Goal: Information Seeking & Learning: Check status

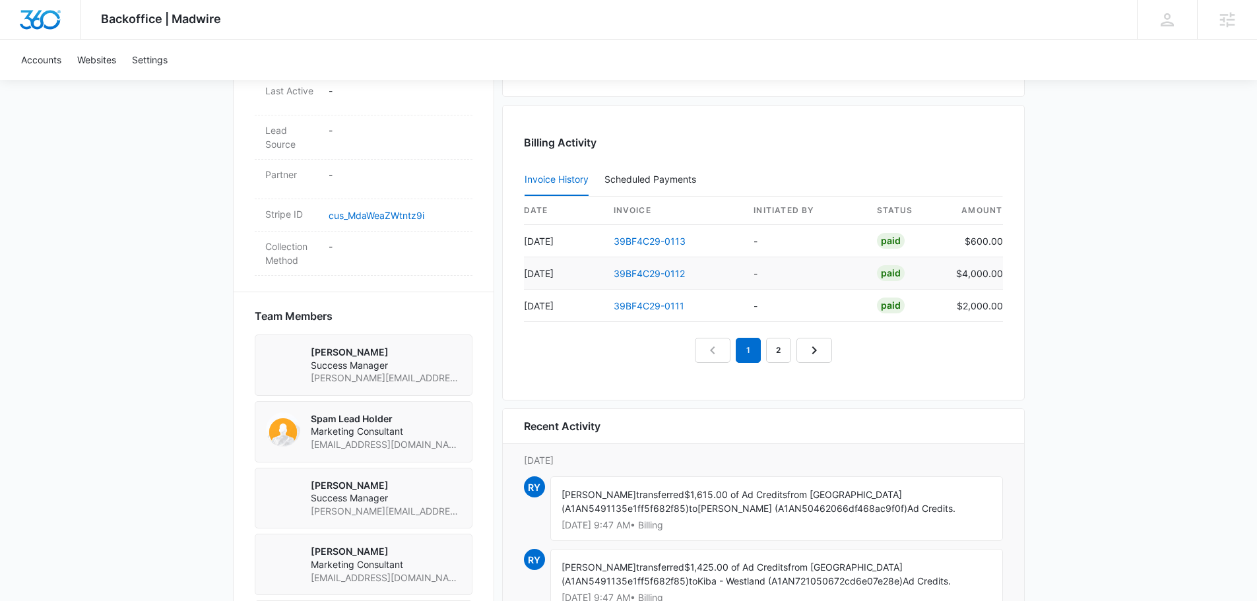
scroll to position [726, 0]
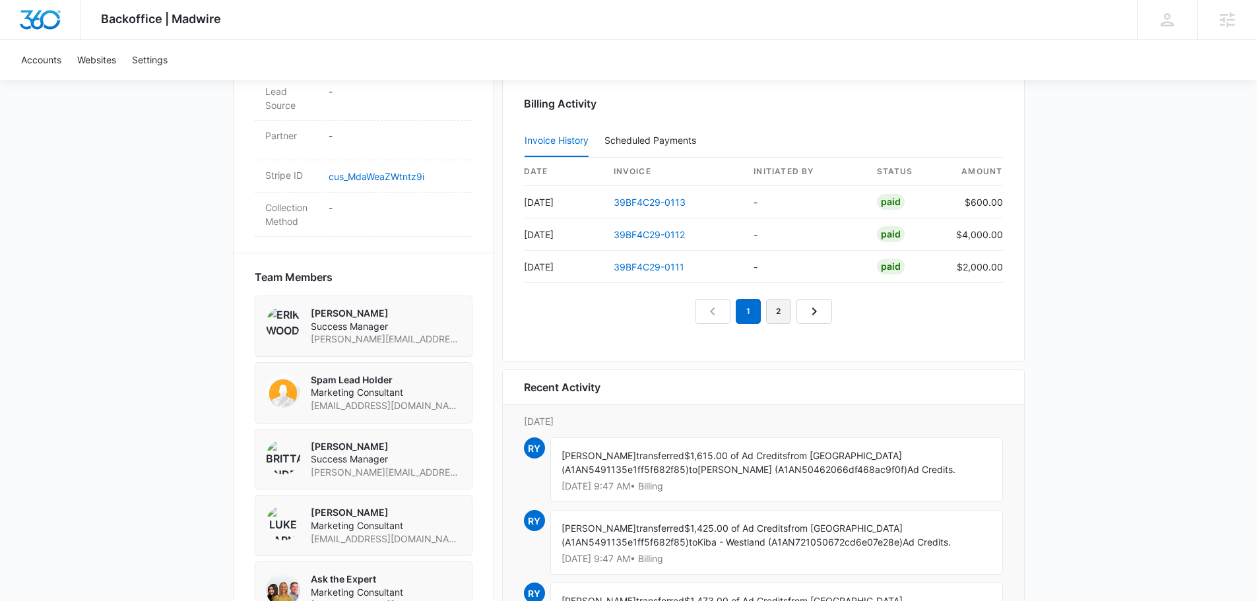
click at [782, 313] on link "2" at bounding box center [778, 311] width 25 height 25
click at [638, 268] on link "39BF4C29-0108" at bounding box center [649, 266] width 73 height 11
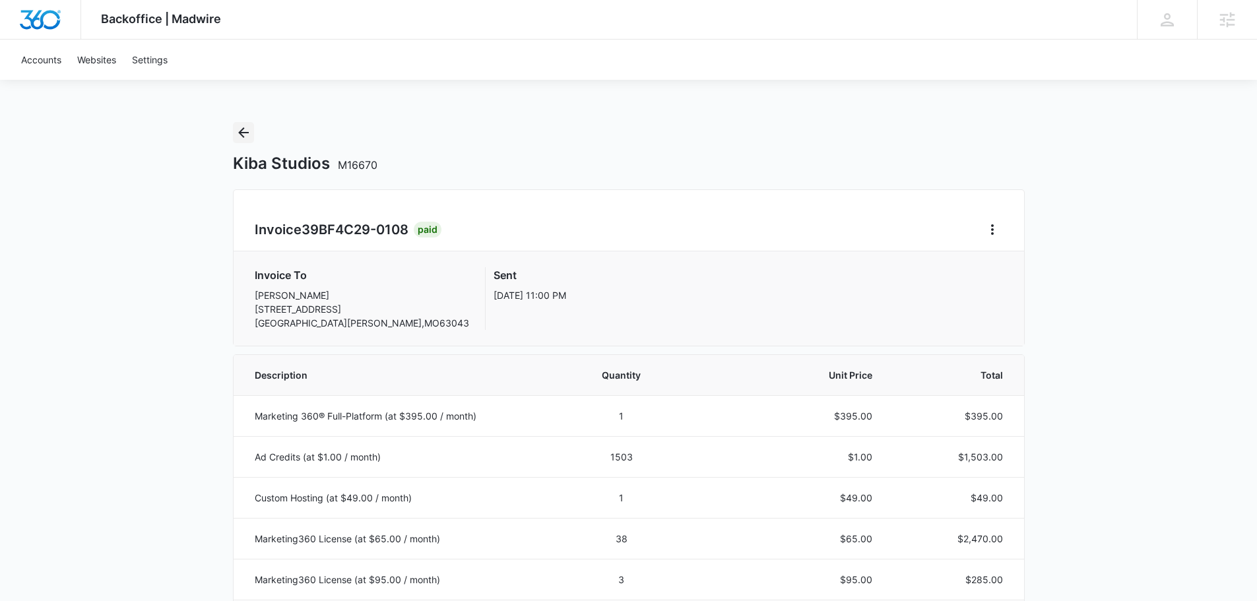
click at [240, 135] on icon "Back" at bounding box center [243, 132] width 11 height 11
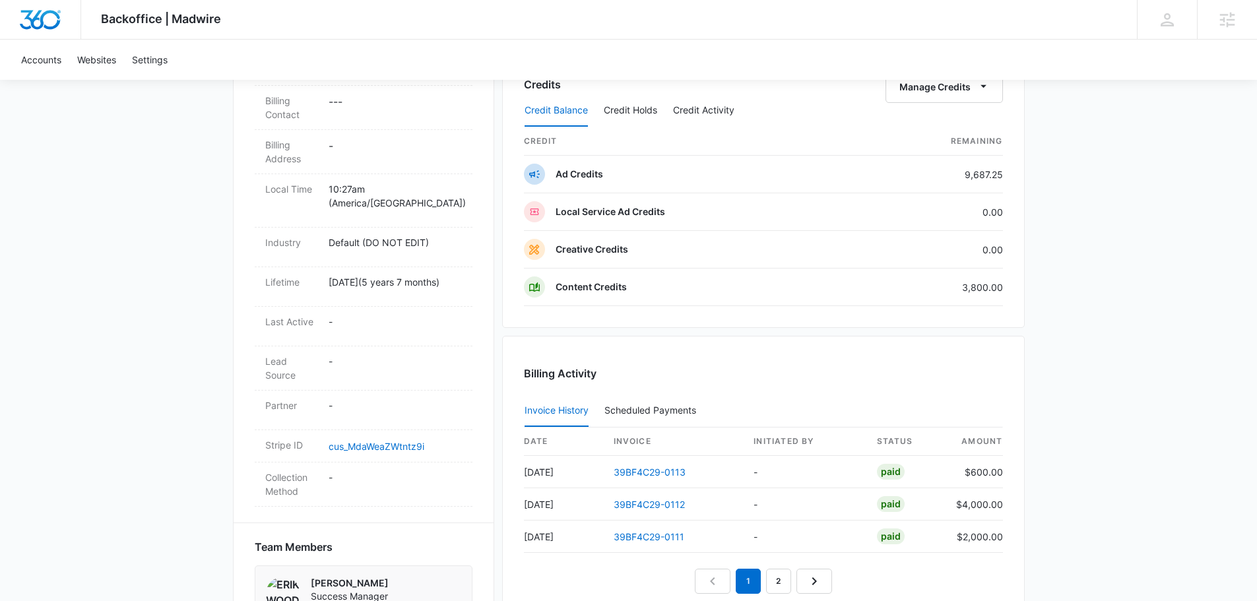
scroll to position [792, 0]
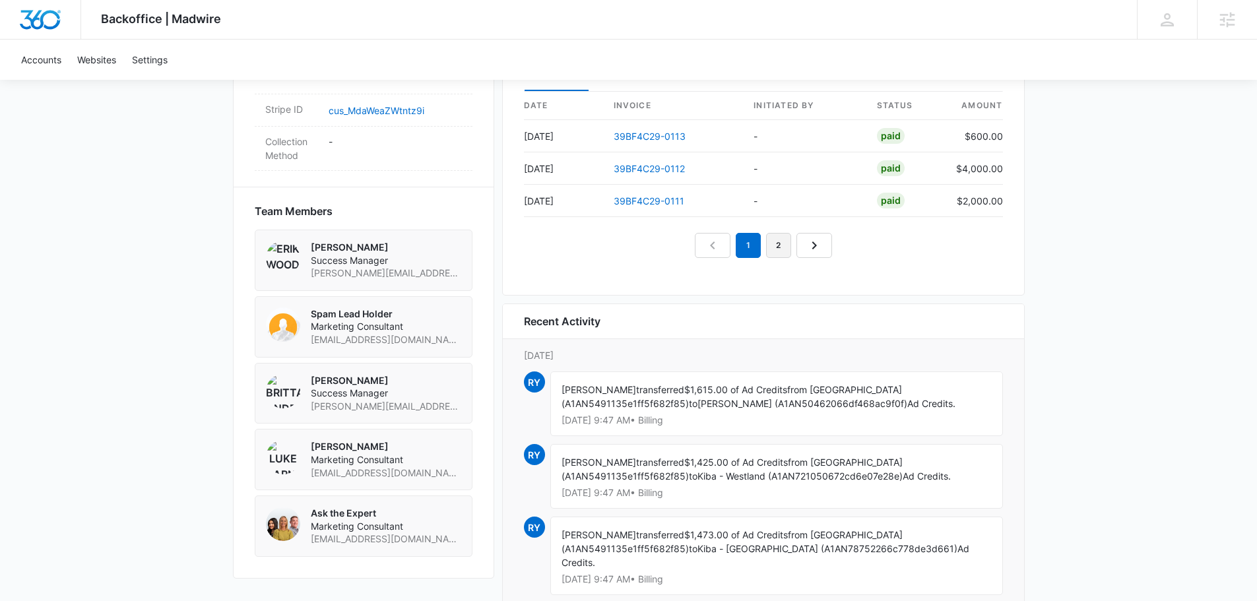
click at [777, 249] on link "2" at bounding box center [778, 245] width 25 height 25
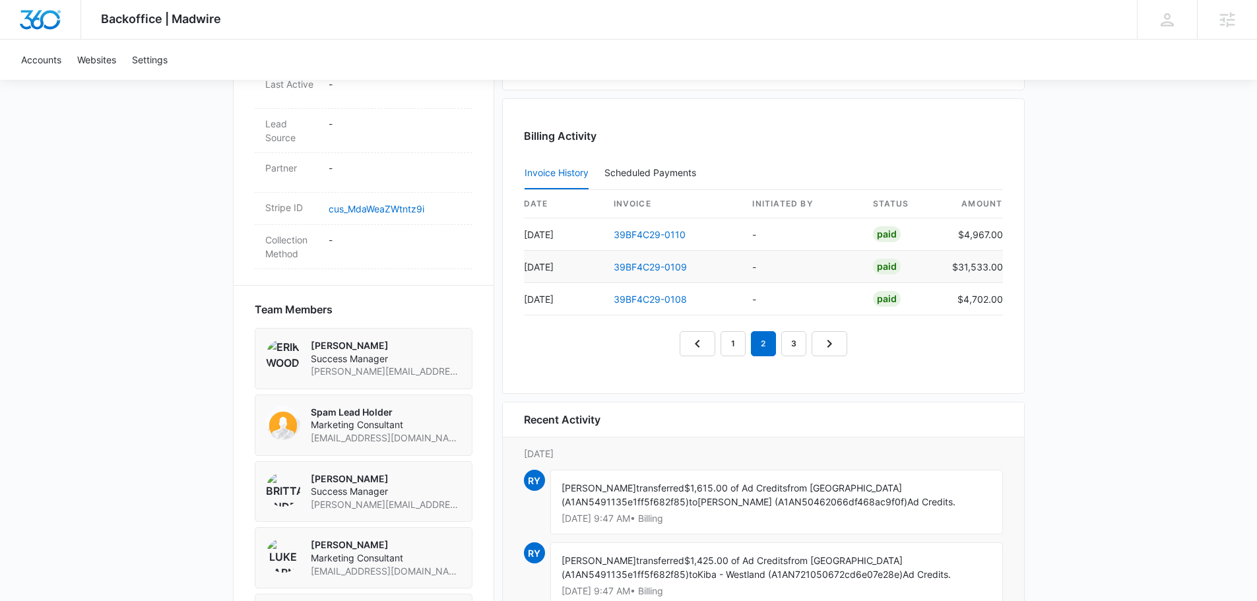
scroll to position [660, 0]
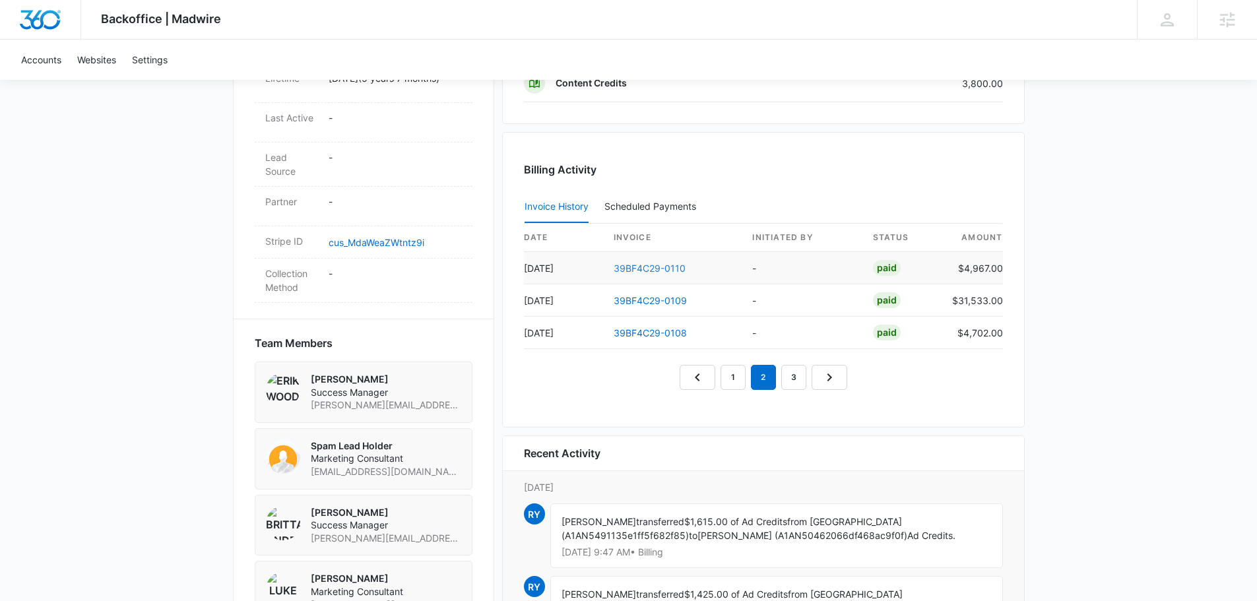
click at [652, 270] on link "39BF4C29-0110" at bounding box center [649, 268] width 72 height 11
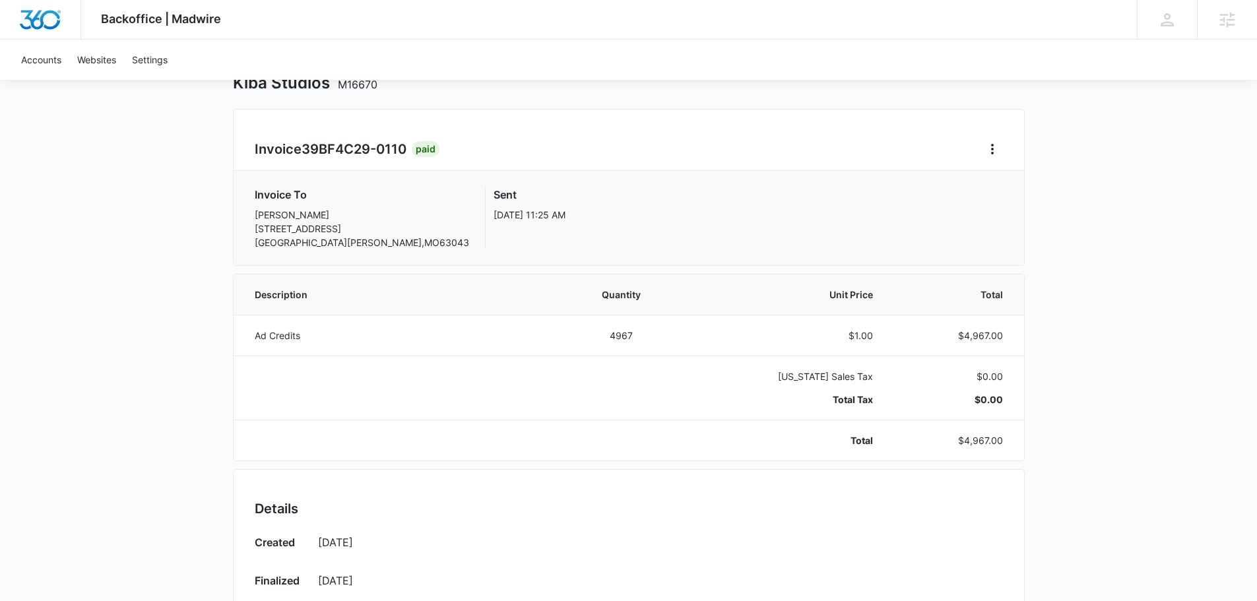
scroll to position [66, 0]
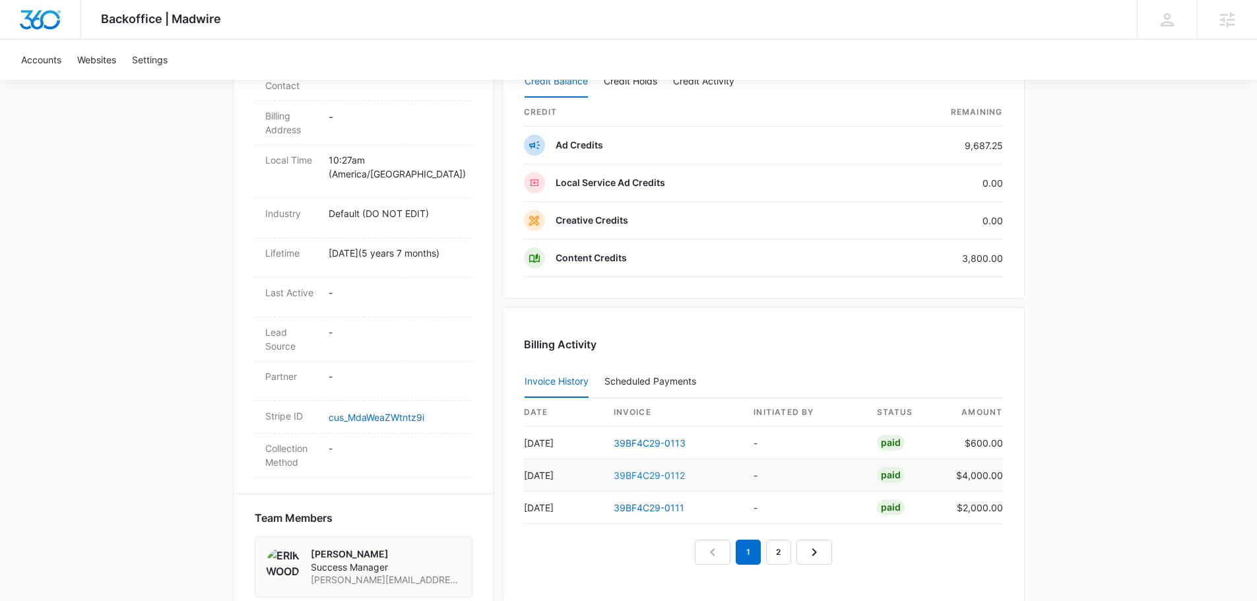
scroll to position [528, 0]
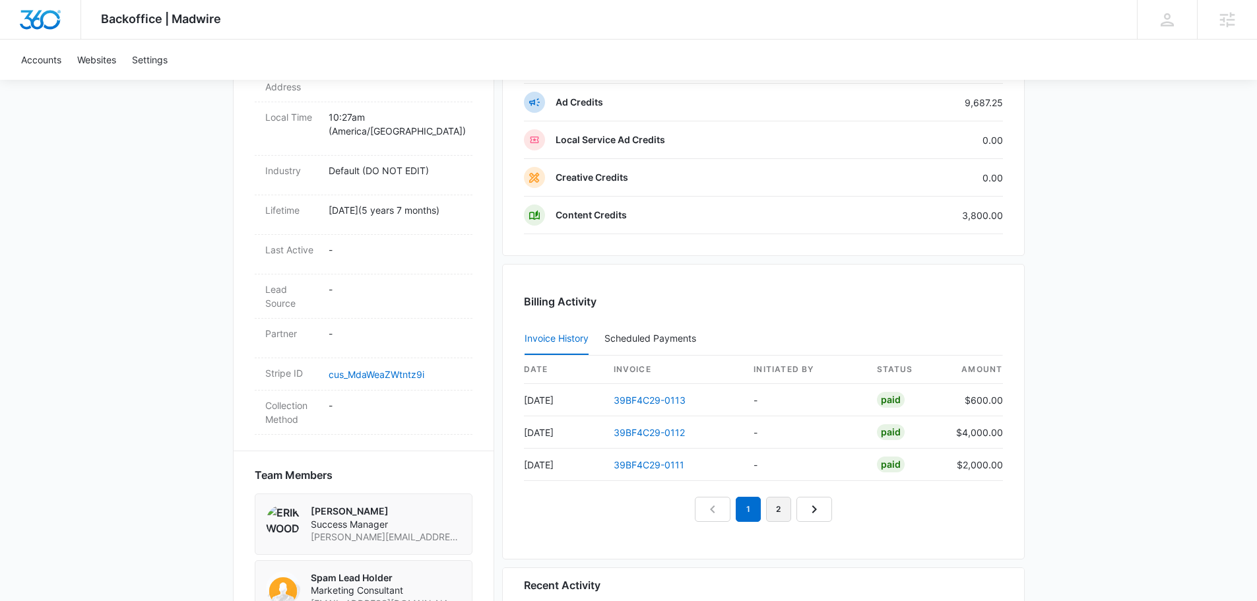
click at [784, 509] on link "2" at bounding box center [778, 509] width 25 height 25
click at [723, 509] on link "1" at bounding box center [732, 509] width 25 height 25
click at [768, 504] on link "2" at bounding box center [763, 509] width 25 height 25
click at [721, 516] on link "1" at bounding box center [732, 509] width 25 height 25
click at [641, 460] on link "39BF4C29-0111" at bounding box center [648, 464] width 71 height 11
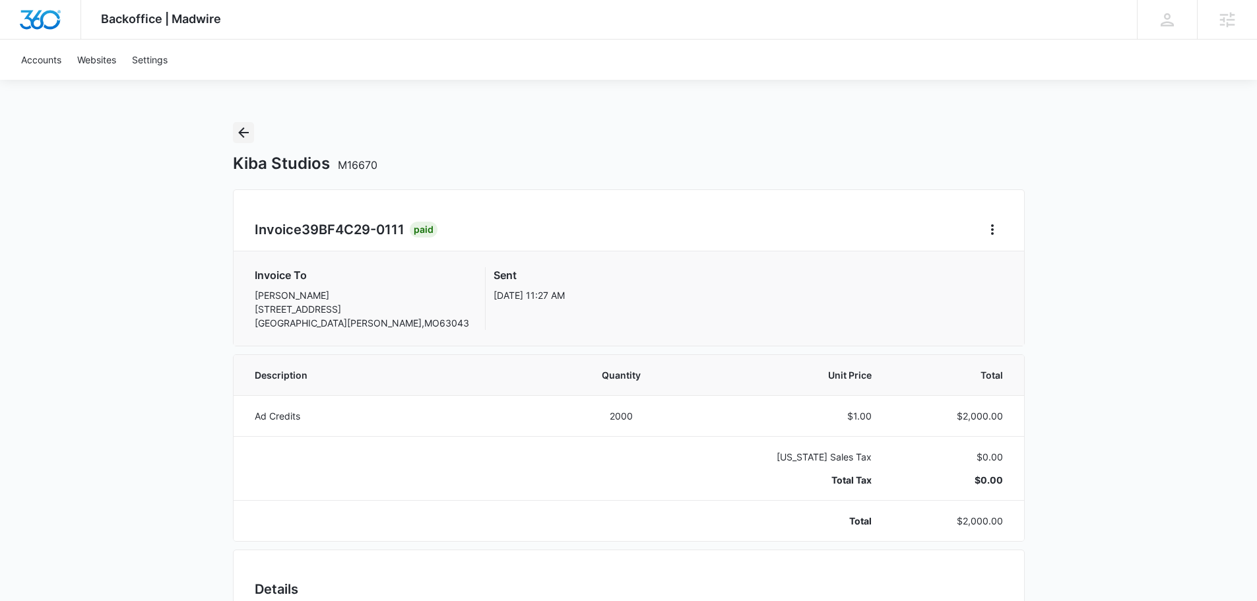
click at [253, 131] on div "Kiba Studios M16670" at bounding box center [629, 147] width 792 height 51
click at [240, 134] on icon "Back" at bounding box center [243, 132] width 11 height 11
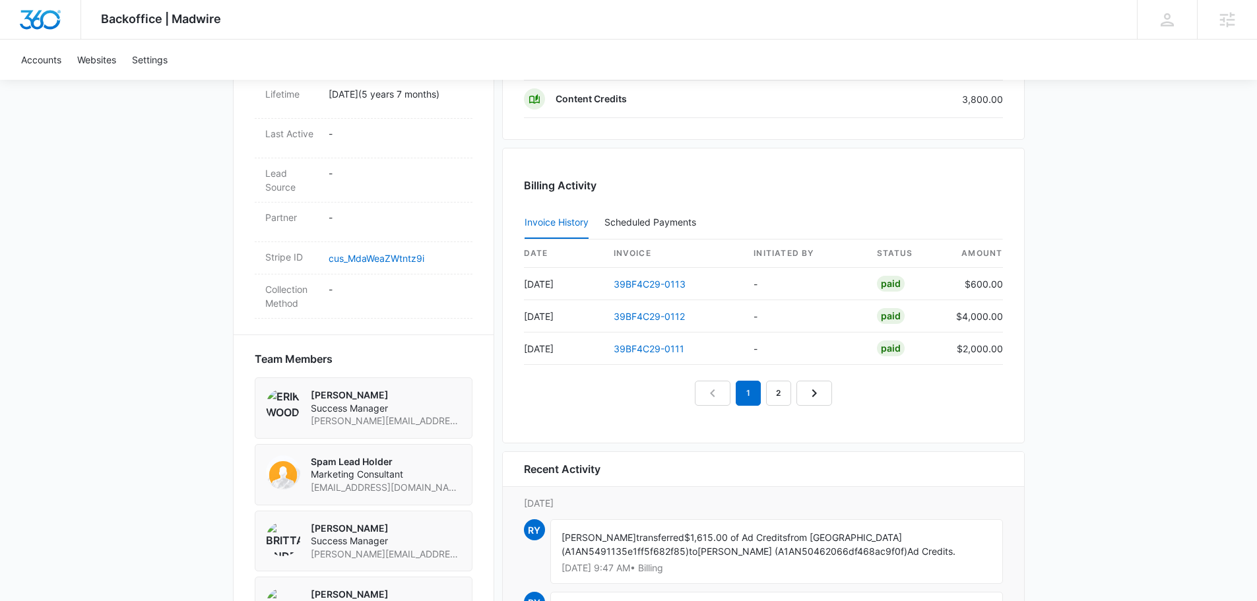
scroll to position [594, 0]
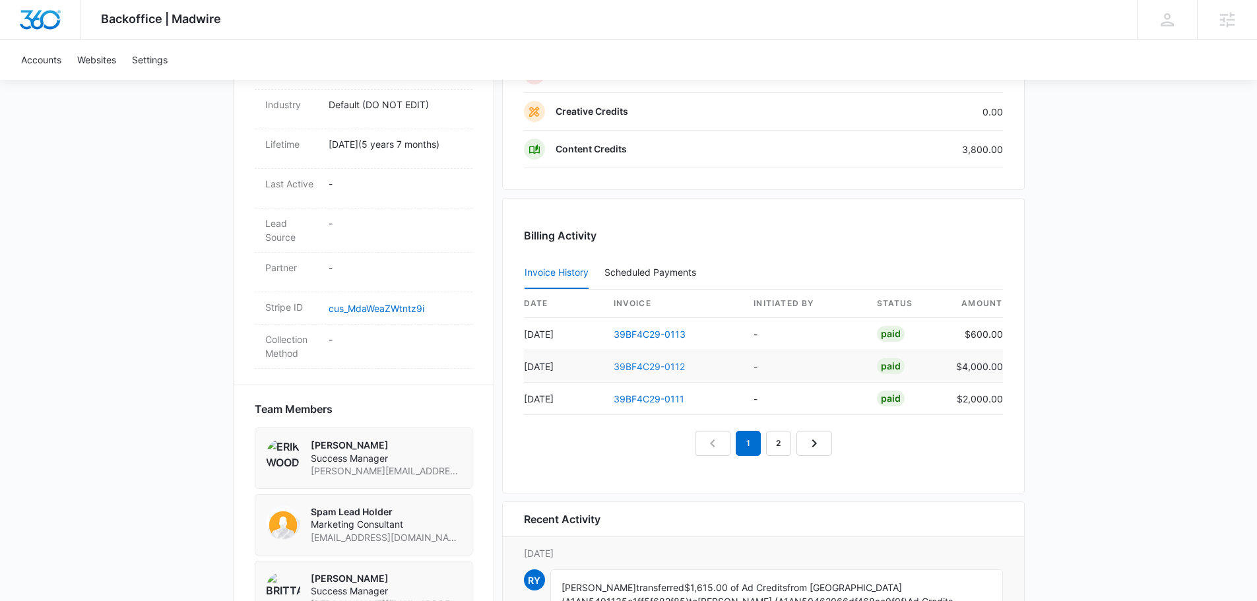
click at [619, 365] on link "39BF4C29-0112" at bounding box center [648, 366] width 71 height 11
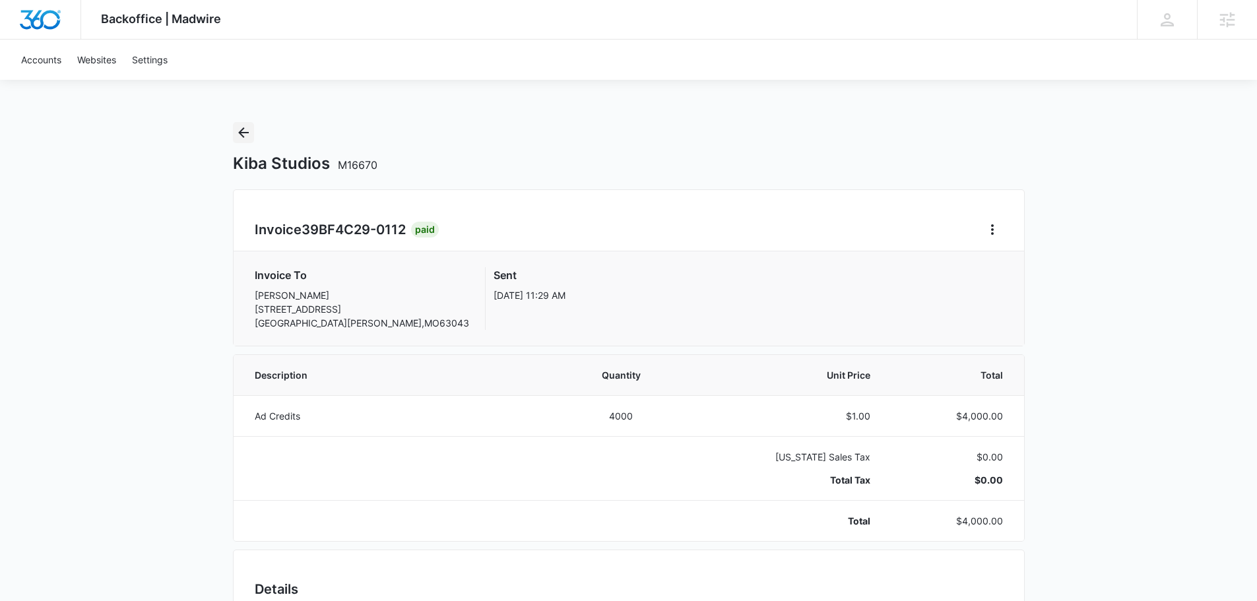
click at [242, 135] on icon "Back" at bounding box center [243, 133] width 16 height 16
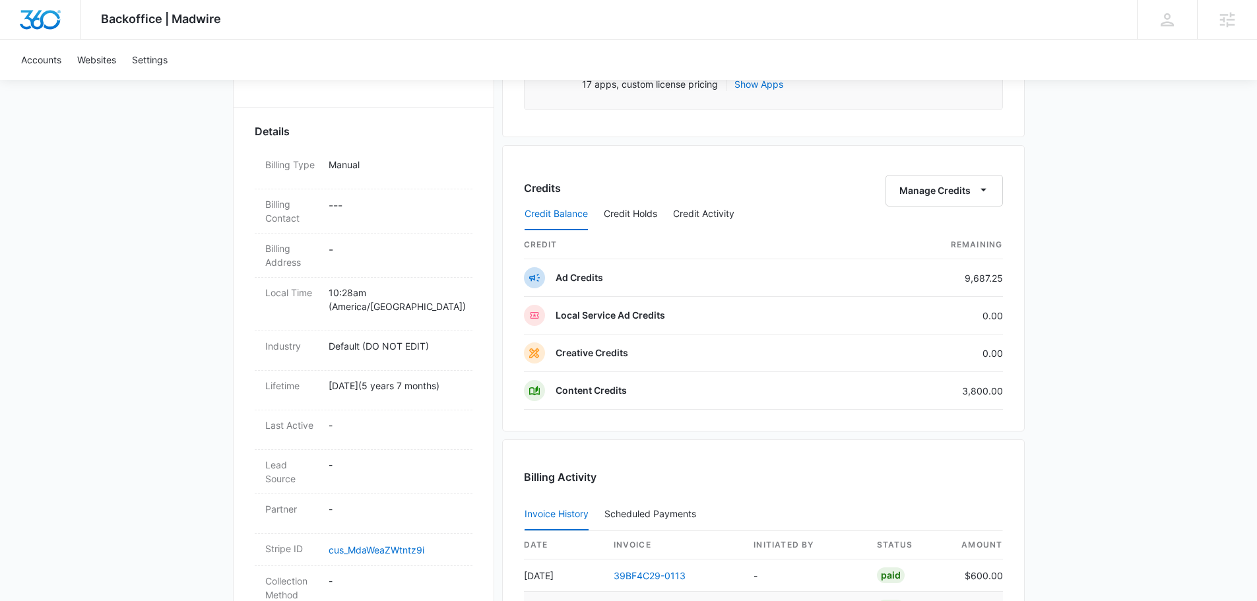
scroll to position [594, 0]
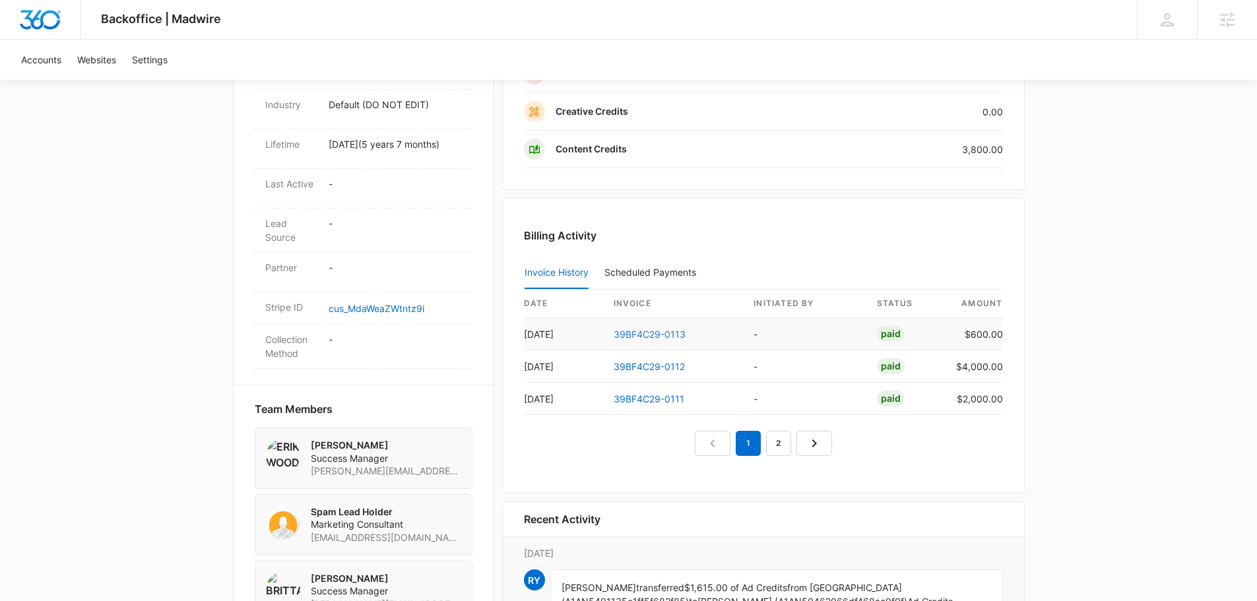
click at [627, 337] on link "39BF4C29-0113" at bounding box center [649, 334] width 72 height 11
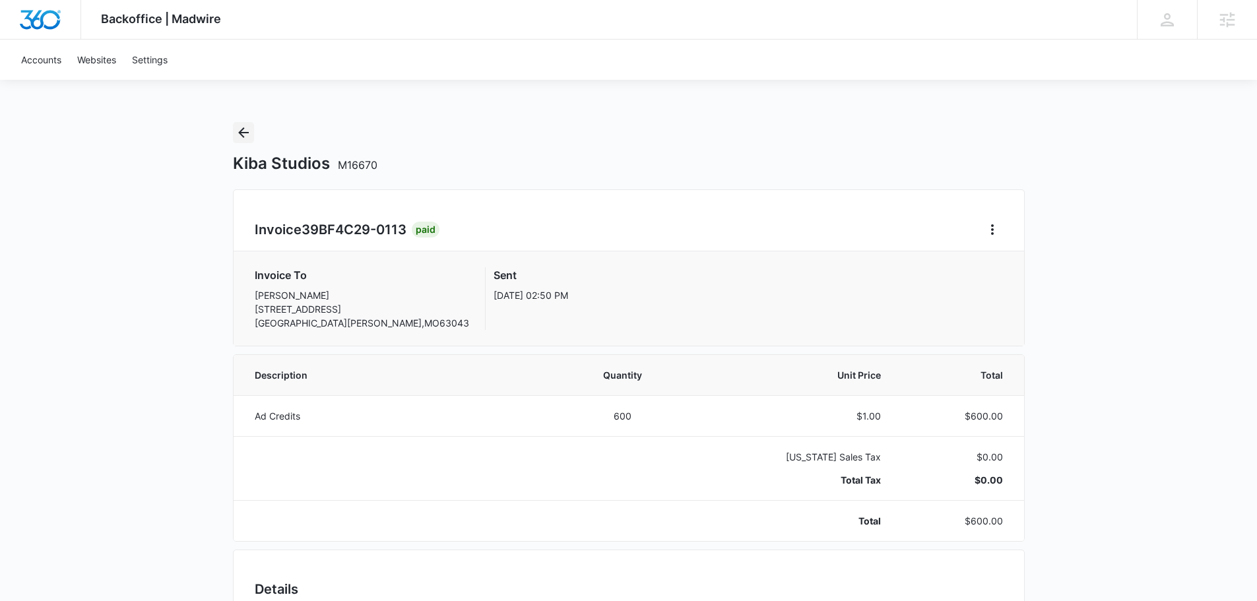
click at [233, 128] on button "Back" at bounding box center [243, 132] width 21 height 21
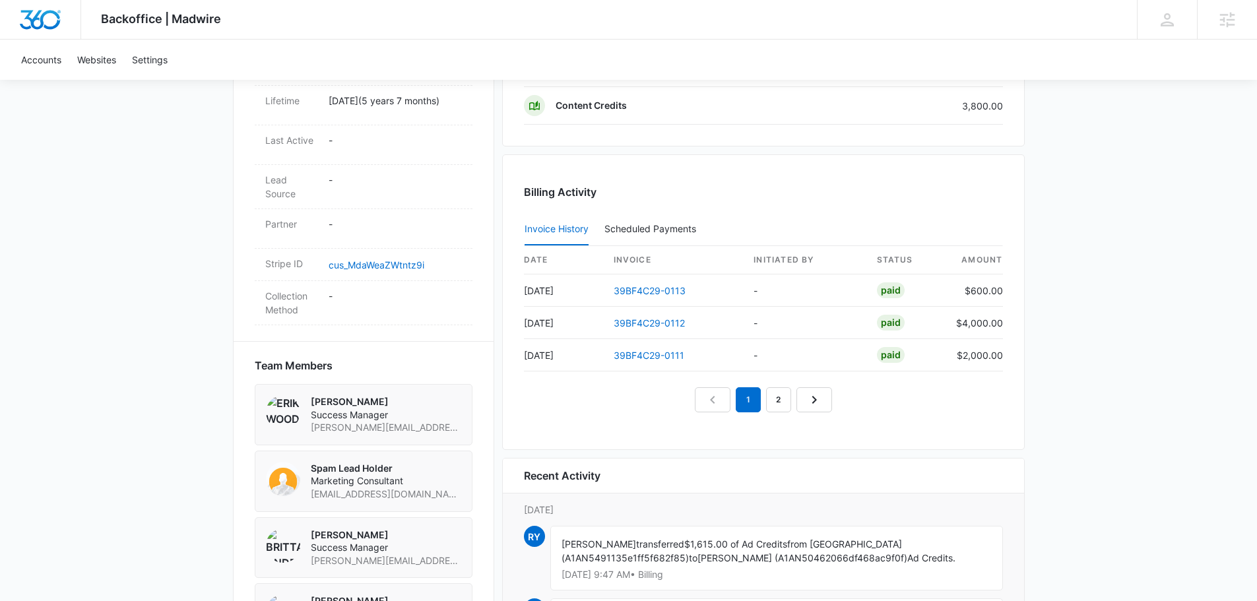
scroll to position [594, 0]
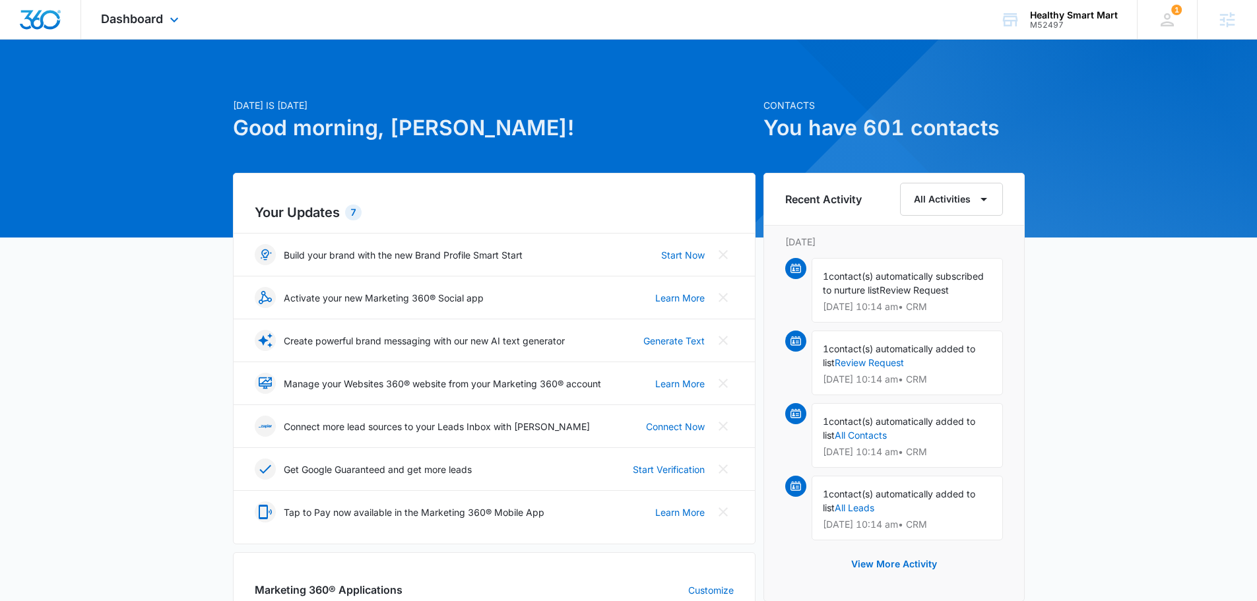
click at [118, 8] on div "Dashboard Apps Reputation Websites Forms CRM Email Social Payments POS Content …" at bounding box center [141, 19] width 121 height 39
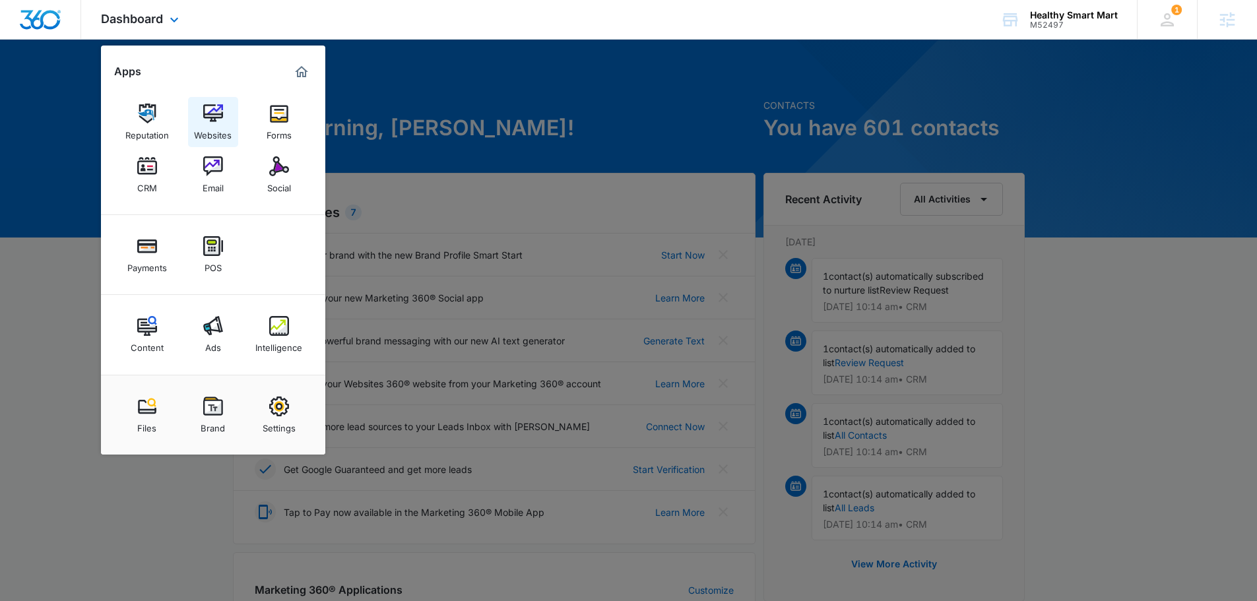
click at [223, 128] on div "Websites" at bounding box center [213, 131] width 38 height 17
